Goal: Task Accomplishment & Management: Complete application form

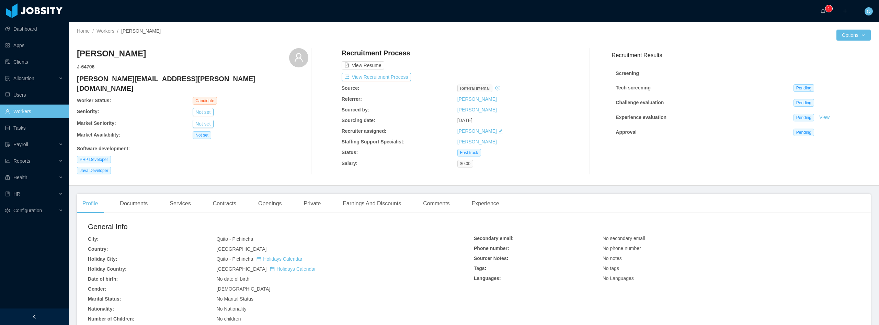
click at [36, 111] on link "Workers" at bounding box center [34, 111] width 58 height 14
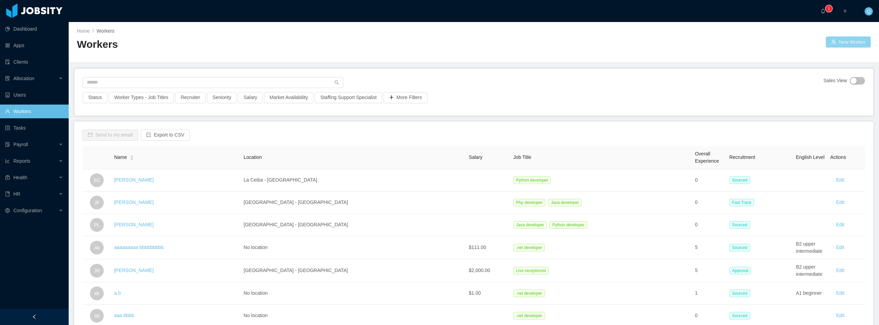
click at [848, 43] on button "New Worker" at bounding box center [848, 41] width 45 height 11
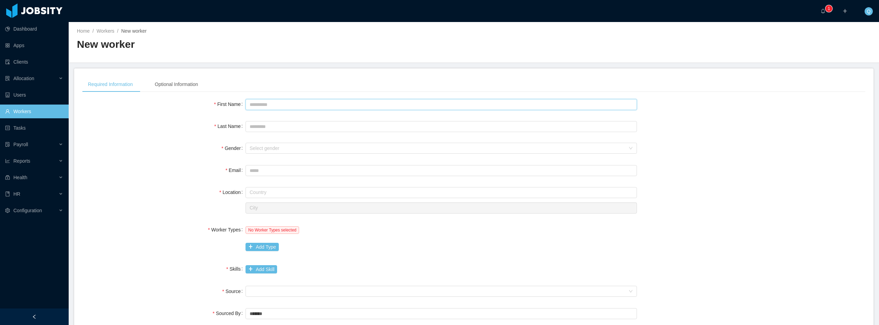
click at [290, 104] on input "First Name" at bounding box center [442, 104] width 392 height 11
type input "******"
type input "********"
click at [584, 145] on div "Select gender" at bounding box center [438, 148] width 376 height 7
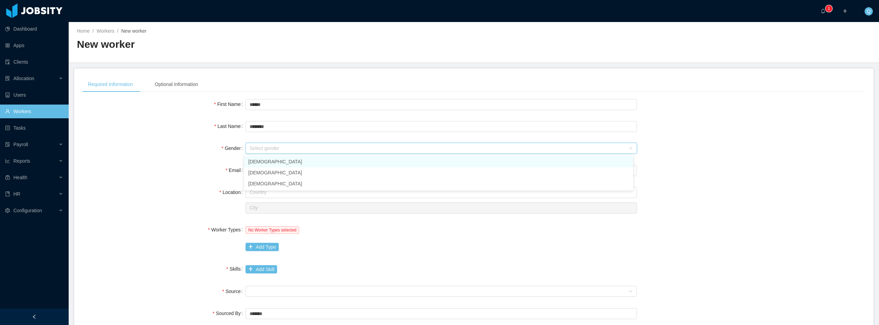
click at [287, 160] on li "[DEMOGRAPHIC_DATA]" at bounding box center [438, 161] width 389 height 11
click at [265, 170] on input "Email" at bounding box center [442, 170] width 392 height 11
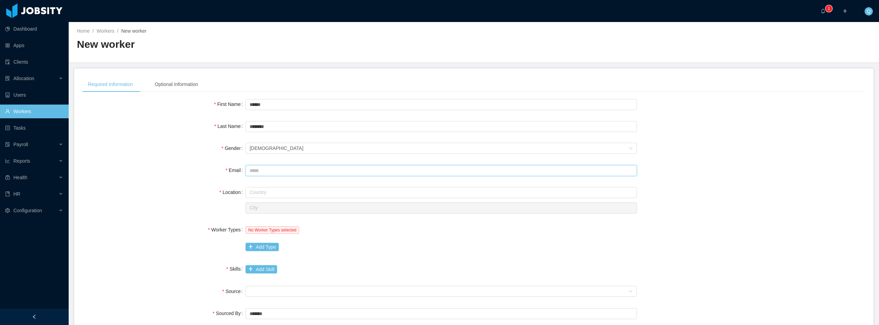
click at [260, 168] on input "Email" at bounding box center [442, 170] width 392 height 11
type input "**********"
click at [276, 194] on input "text" at bounding box center [442, 192] width 392 height 11
click at [270, 201] on li "[GEOGRAPHIC_DATA]" at bounding box center [438, 205] width 389 height 11
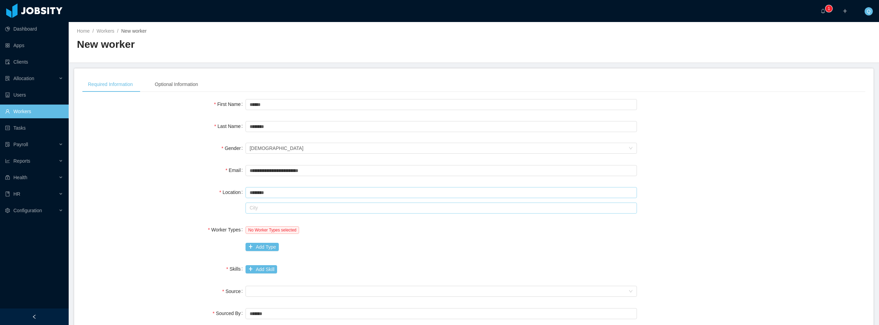
type input "********"
click at [268, 209] on input "text" at bounding box center [442, 207] width 392 height 11
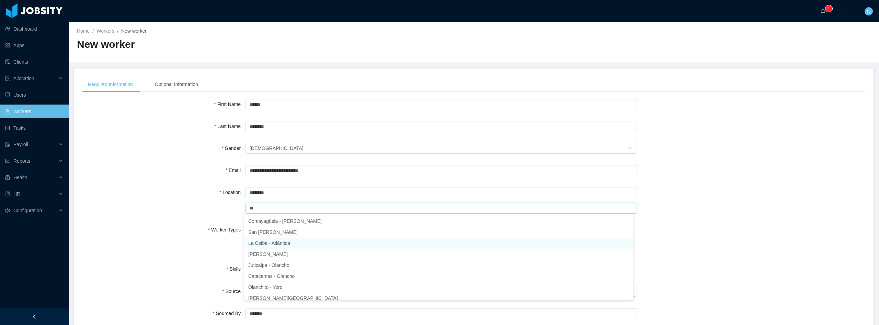
click at [265, 241] on li "La Ceiba - Atlántida" at bounding box center [438, 242] width 389 height 11
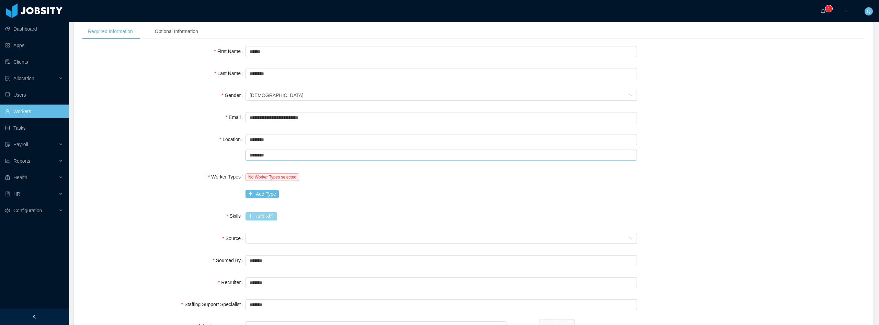
scroll to position [69, 0]
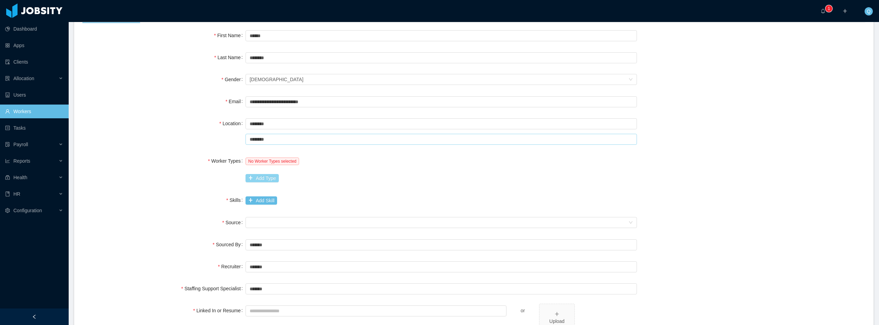
type input "********"
click at [267, 180] on button "Add Type" at bounding box center [262, 178] width 33 height 8
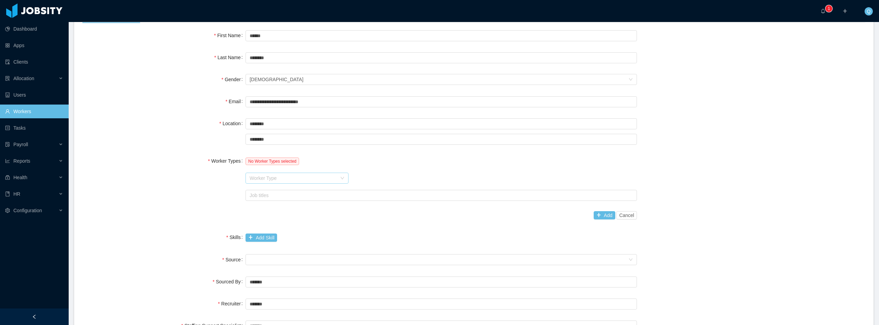
click at [275, 179] on div "Worker Type" at bounding box center [293, 177] width 87 height 7
click at [279, 190] on li "Software Development" at bounding box center [295, 191] width 103 height 11
click at [332, 199] on div "Job titles" at bounding box center [440, 195] width 385 height 10
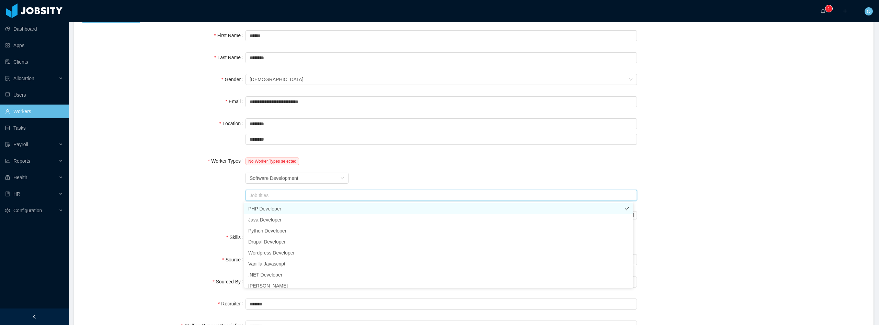
click at [330, 209] on li "PHP Developer" at bounding box center [438, 208] width 389 height 11
click at [188, 196] on div "Worker Types No Worker Types selected Worker Type Software Development Job titl…" at bounding box center [473, 188] width 783 height 68
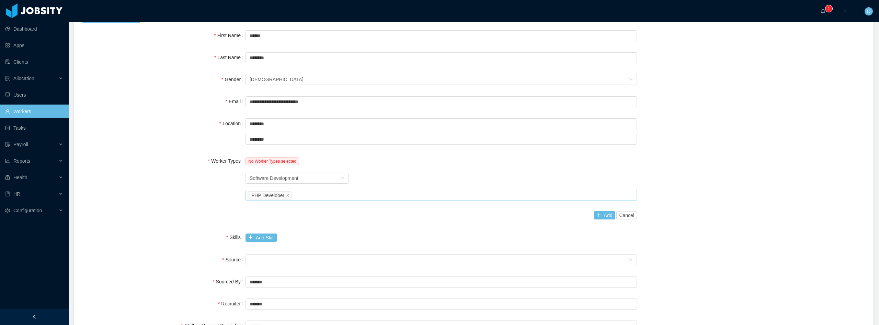
click at [314, 197] on div "Job titles PHP Developer" at bounding box center [440, 195] width 385 height 10
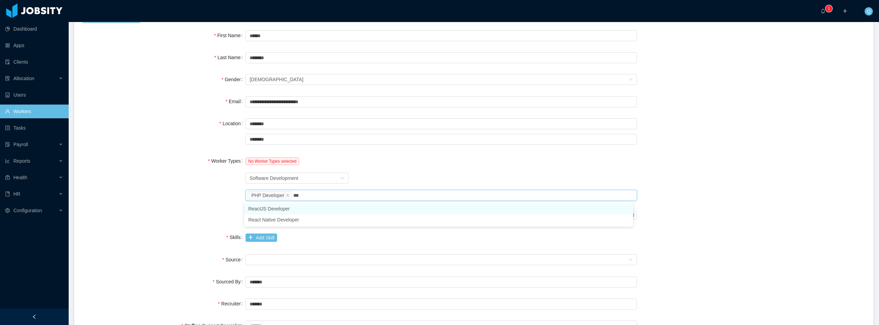
type input "****"
click at [296, 208] on li "ReactJS Developer" at bounding box center [438, 208] width 389 height 11
click at [179, 197] on div "Worker Types No Worker Types selected Worker Type Software Development Job titl…" at bounding box center [473, 188] width 783 height 68
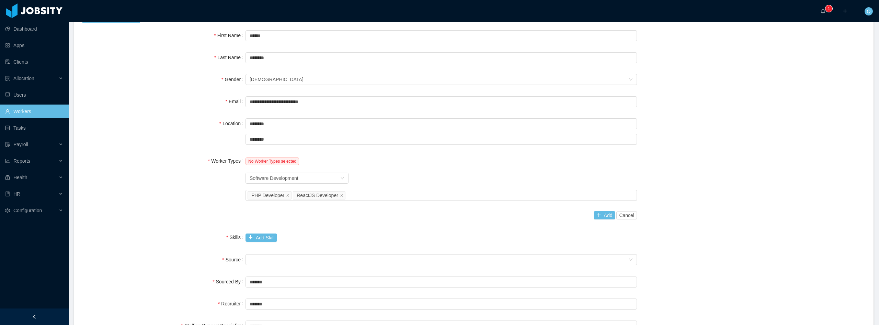
scroll to position [103, 0]
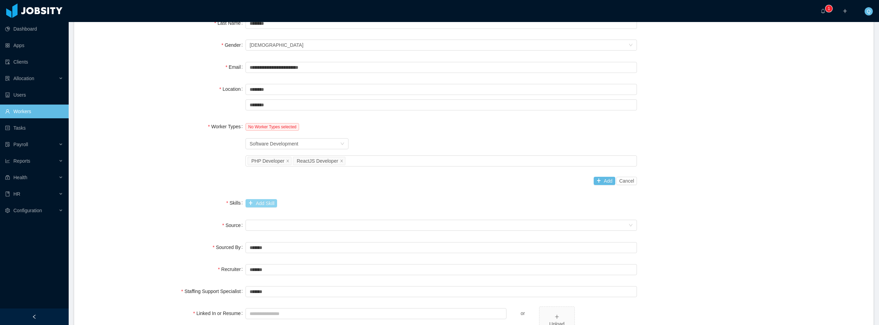
click at [261, 203] on button "Add Skill" at bounding box center [262, 203] width 32 height 8
click at [261, 204] on input "text" at bounding box center [376, 203] width 261 height 11
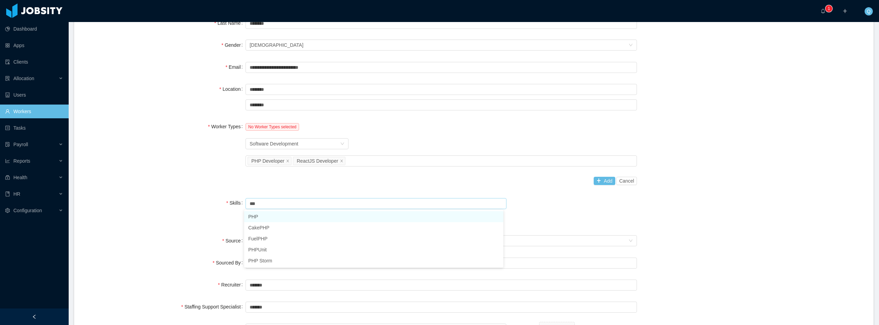
click at [262, 219] on li "PHP" at bounding box center [373, 216] width 259 height 11
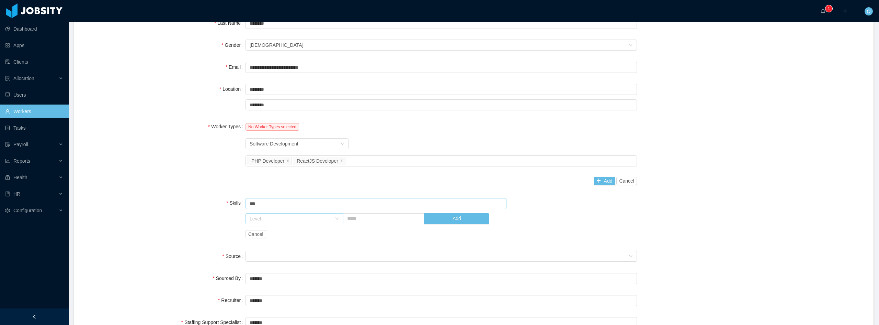
type input "***"
click at [337, 219] on icon "icon: down" at bounding box center [337, 218] width 4 height 4
click at [267, 275] on li "High" at bounding box center [292, 276] width 97 height 11
click at [395, 222] on input "text" at bounding box center [383, 218] width 81 height 11
type input "**"
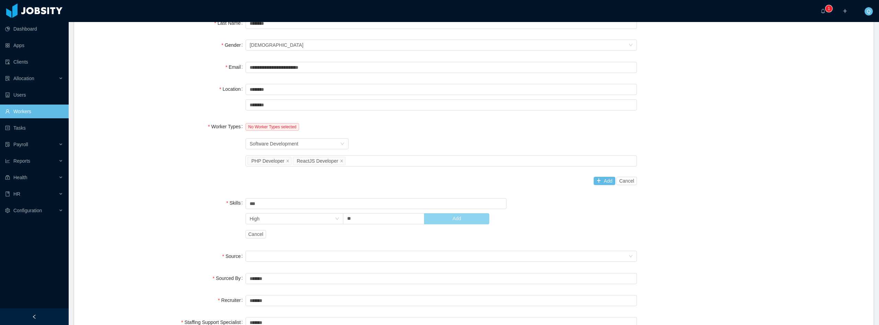
click at [450, 219] on button "Add" at bounding box center [456, 218] width 65 height 11
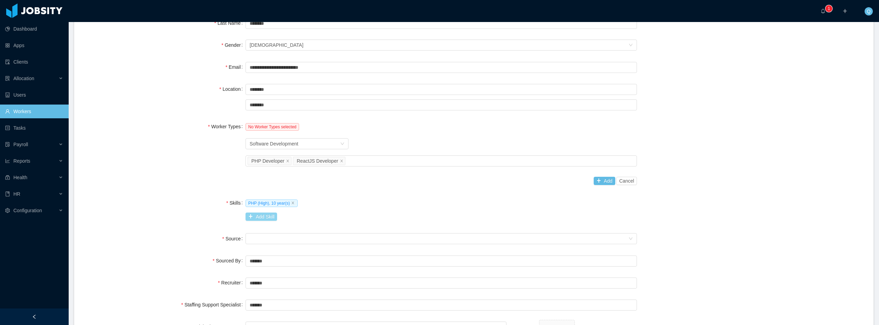
click at [262, 216] on button "Add Skill" at bounding box center [262, 216] width 32 height 8
click at [261, 217] on input "text" at bounding box center [376, 216] width 261 height 11
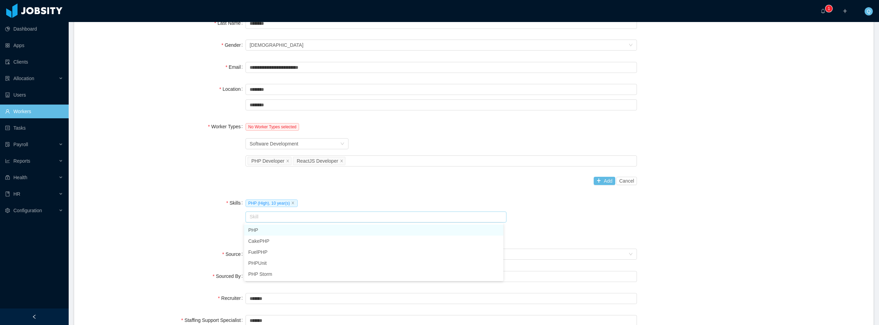
click at [261, 217] on input "text" at bounding box center [376, 216] width 261 height 11
click at [266, 228] on li "React.js" at bounding box center [373, 229] width 259 height 11
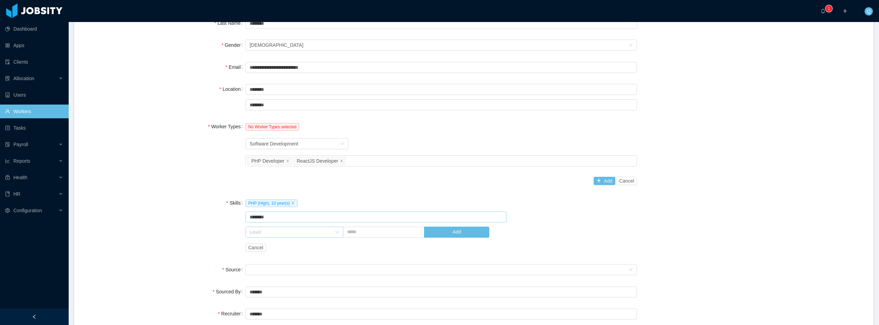
type input "********"
click at [336, 233] on icon "icon: down" at bounding box center [337, 231] width 3 height 2
click at [265, 289] on li "High" at bounding box center [292, 289] width 97 height 11
click at [374, 234] on input "text" at bounding box center [383, 231] width 81 height 11
type input "*"
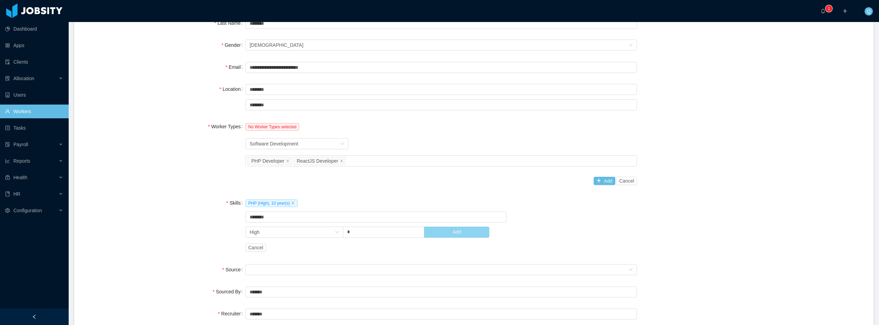
click at [483, 228] on button "Add" at bounding box center [456, 231] width 65 height 11
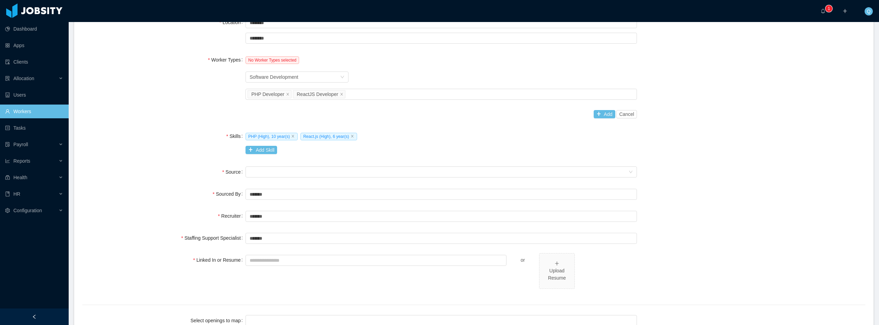
scroll to position [172, 0]
click at [303, 172] on div "Seniority" at bounding box center [439, 170] width 379 height 10
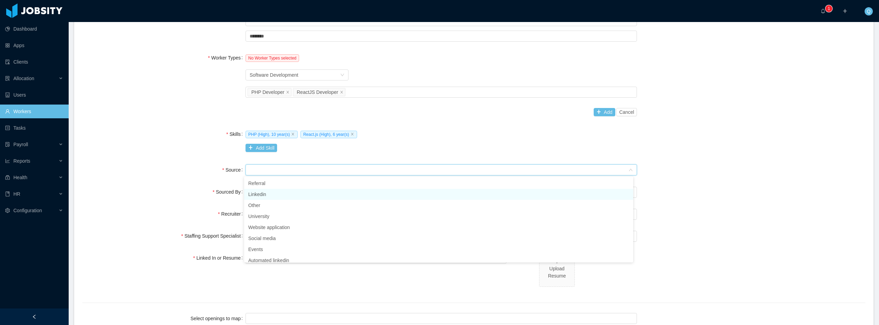
click at [283, 196] on li "Linkedin" at bounding box center [438, 194] width 389 height 11
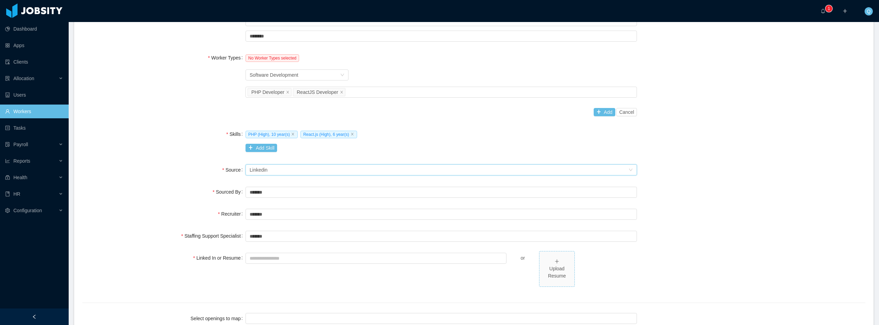
click at [555, 262] on icon "icon: plus" at bounding box center [557, 261] width 5 height 5
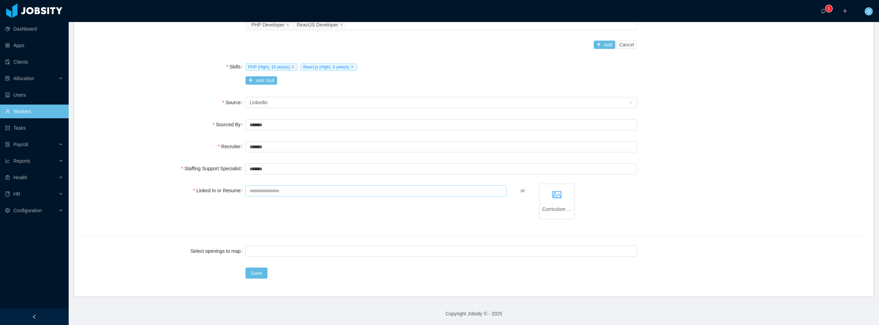
scroll to position [240, 0]
click at [270, 253] on div at bounding box center [440, 250] width 385 height 10
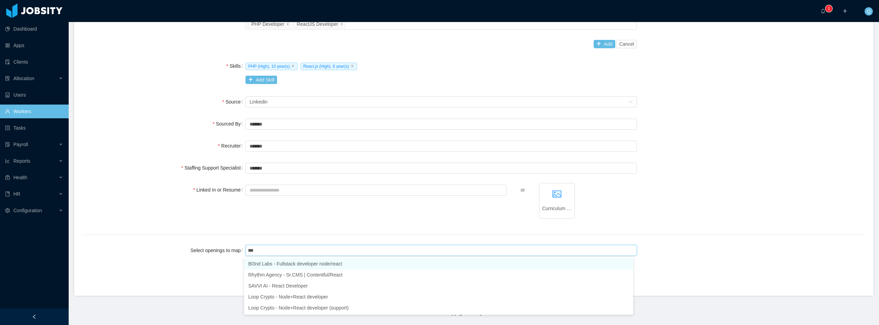
type input "****"
click at [296, 263] on li "Bl3nd Labs - Fullstack developer node/react" at bounding box center [438, 263] width 389 height 11
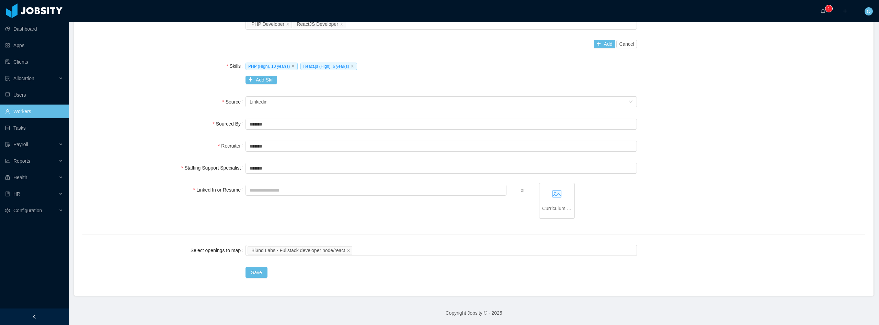
click at [190, 267] on div "Save" at bounding box center [473, 272] width 783 height 14
click at [254, 271] on button "Save" at bounding box center [257, 272] width 22 height 11
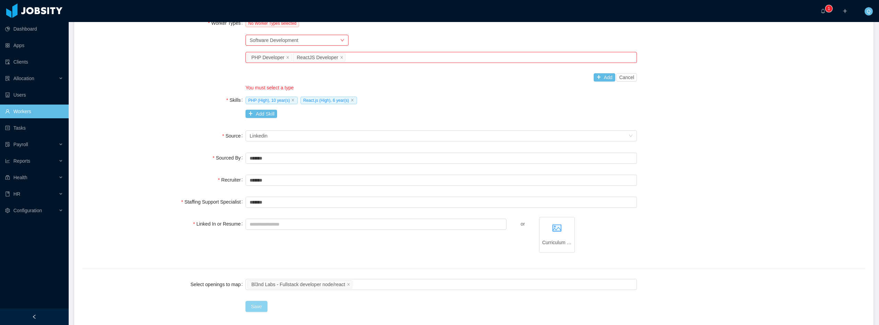
scroll to position [137, 0]
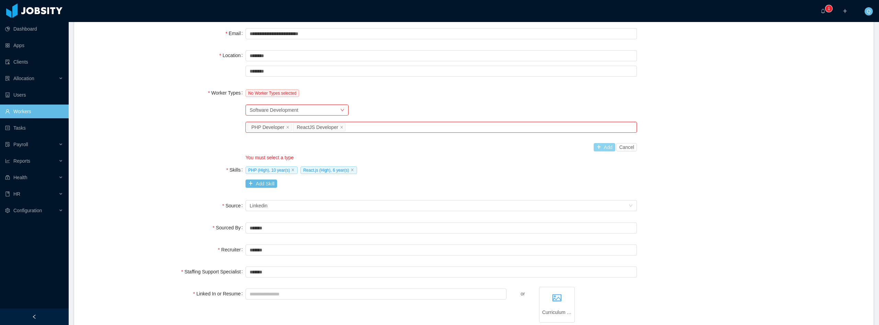
click at [599, 147] on button "Add" at bounding box center [605, 147] width 22 height 8
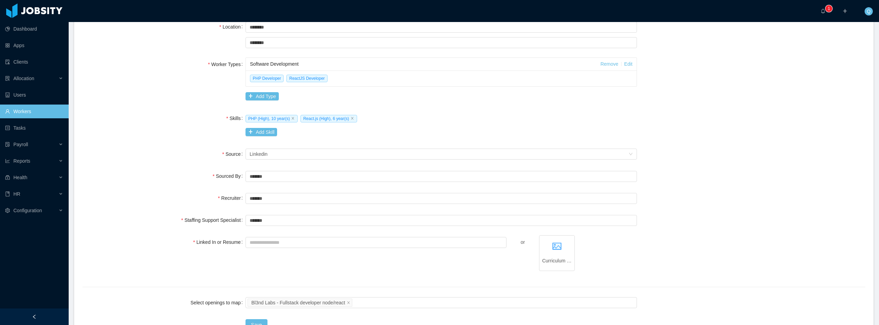
scroll to position [217, 0]
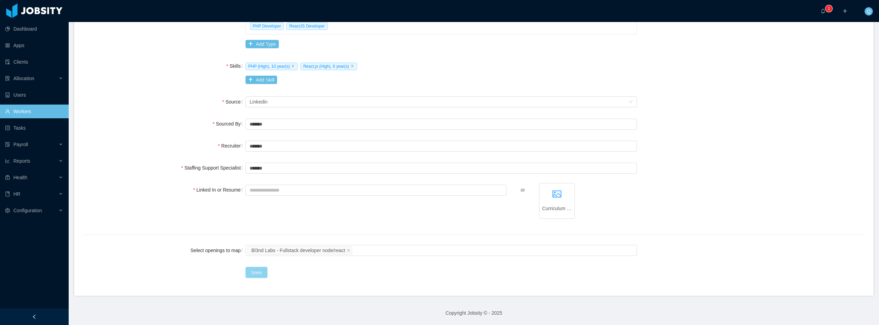
click at [257, 272] on button "Save" at bounding box center [257, 272] width 22 height 11
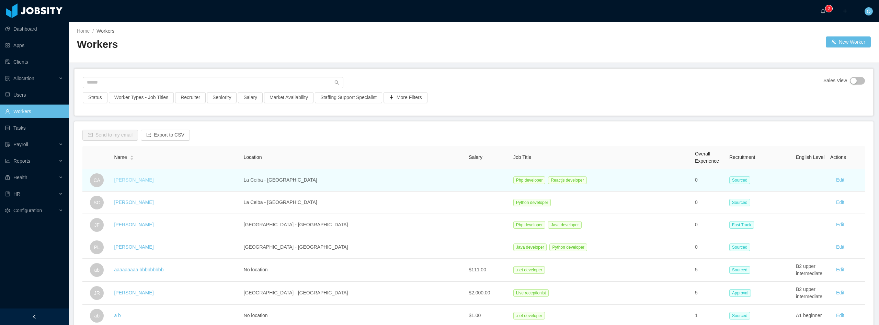
click at [133, 179] on link "[PERSON_NAME]" at bounding box center [133, 179] width 39 height 5
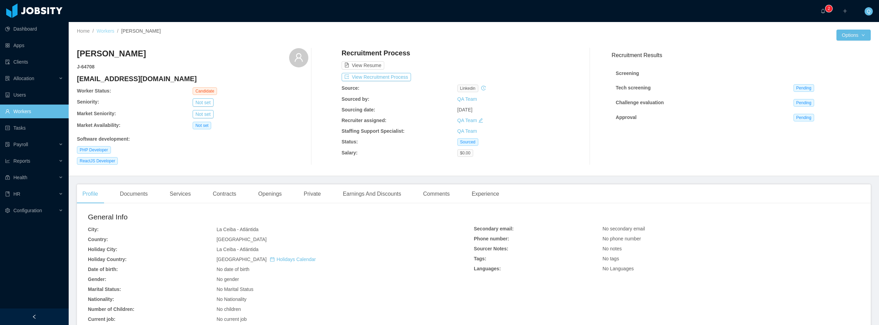
click at [109, 32] on link "Workers" at bounding box center [106, 30] width 18 height 5
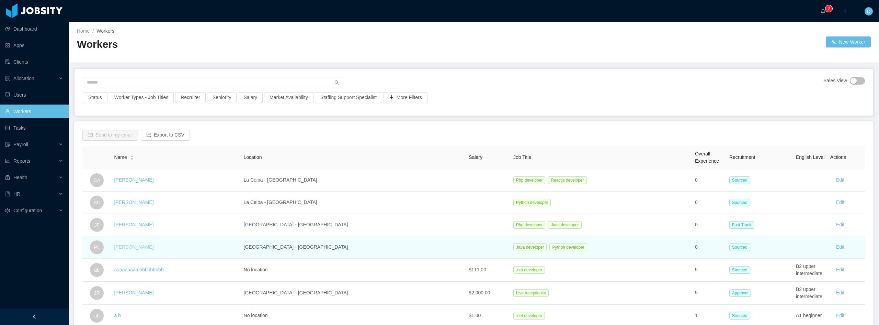
click at [134, 247] on link "[PERSON_NAME]" at bounding box center [133, 246] width 39 height 5
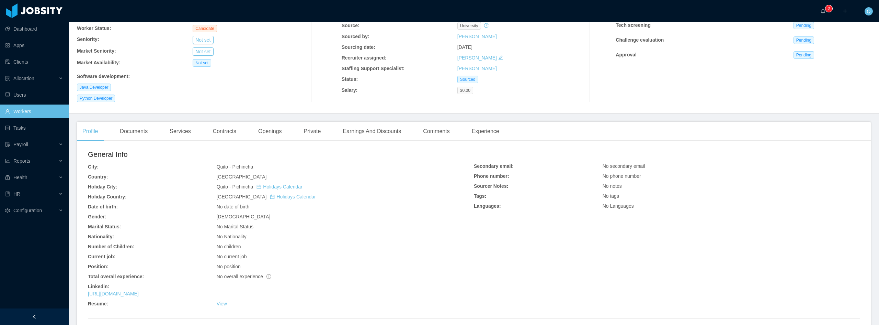
scroll to position [35, 0]
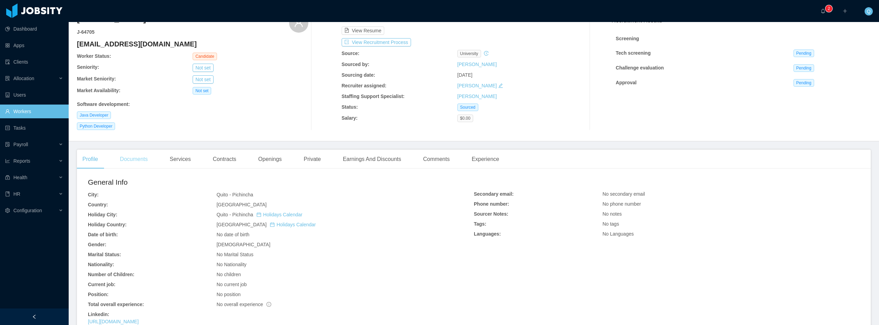
click at [128, 159] on div "Documents" at bounding box center [133, 158] width 39 height 19
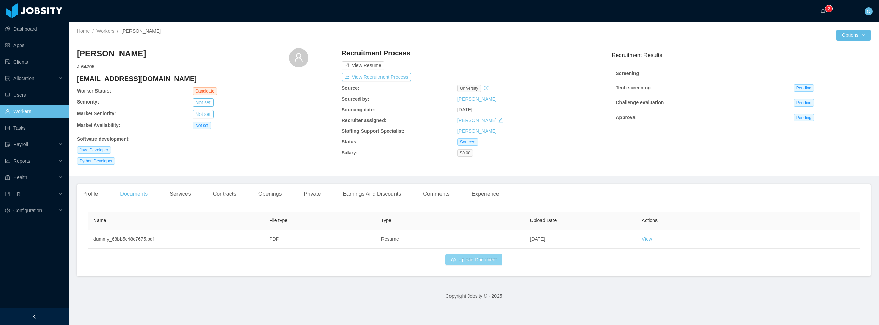
click at [462, 259] on button "Upload Document" at bounding box center [473, 259] width 57 height 11
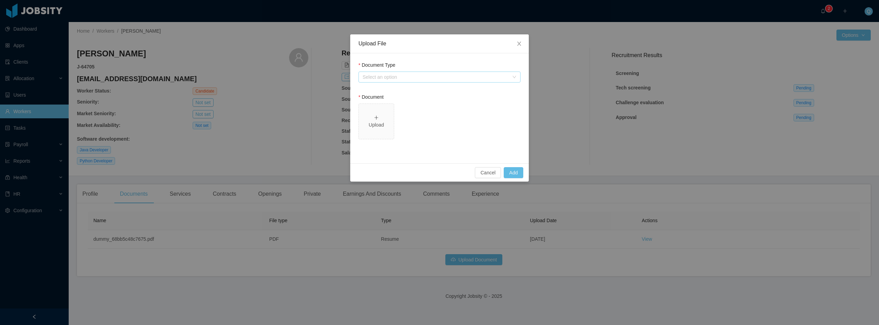
click at [507, 75] on div "Select an option" at bounding box center [436, 76] width 146 height 7
click at [407, 90] on li "Resume" at bounding box center [440, 90] width 162 height 11
click at [376, 119] on icon "icon: plus" at bounding box center [376, 117] width 5 height 5
click at [515, 172] on button "Add" at bounding box center [514, 172] width 20 height 11
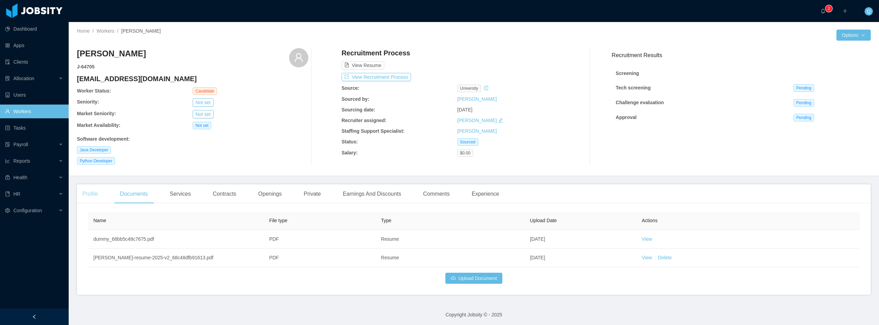
click at [91, 194] on div "Profile" at bounding box center [90, 193] width 26 height 19
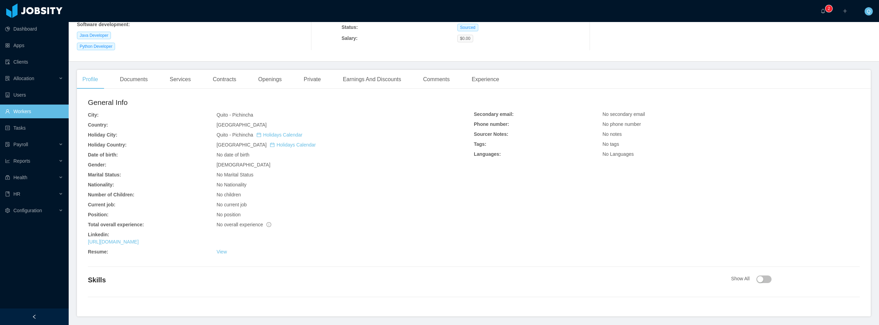
scroll to position [138, 0]
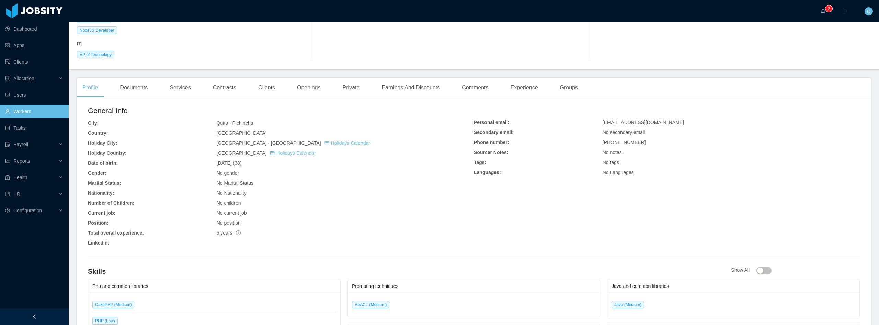
scroll to position [137, 0]
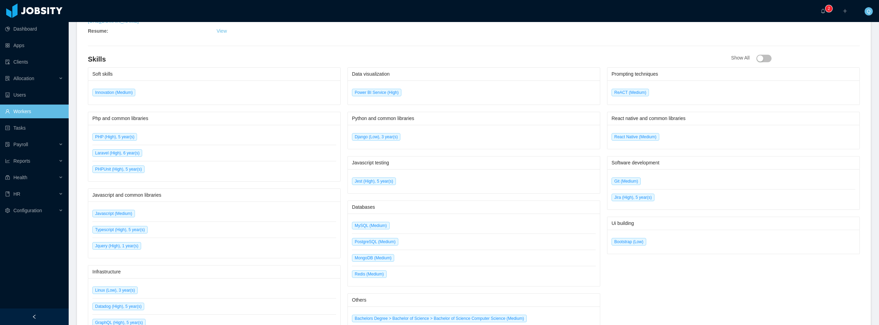
scroll to position [343, 0]
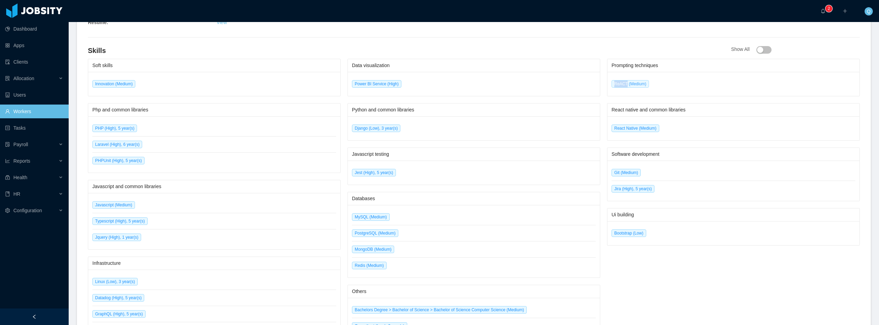
drag, startPoint x: 611, startPoint y: 83, endPoint x: 622, endPoint y: 84, distance: 11.4
click at [622, 84] on span "ReACT (Medium)" at bounding box center [630, 84] width 37 height 8
click at [619, 92] on div "ReACT (Medium)" at bounding box center [734, 84] width 252 height 24
click at [379, 129] on span "Django (Low), 3 year(s)" at bounding box center [376, 128] width 48 height 8
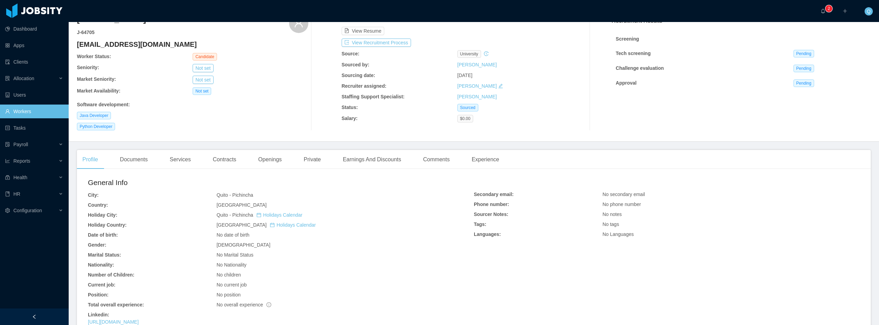
scroll to position [0, 0]
